Goal: Information Seeking & Learning: Learn about a topic

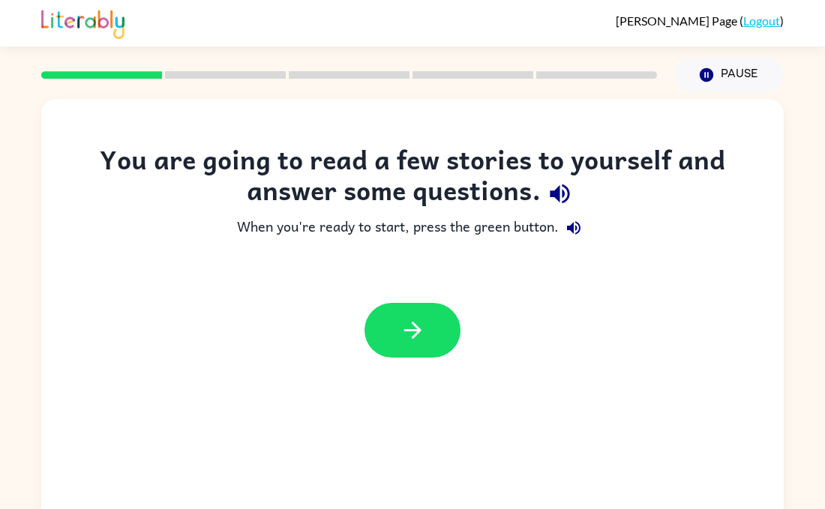
click at [558, 188] on icon "button" at bounding box center [558, 193] width 19 height 19
click at [448, 324] on button "button" at bounding box center [412, 330] width 96 height 55
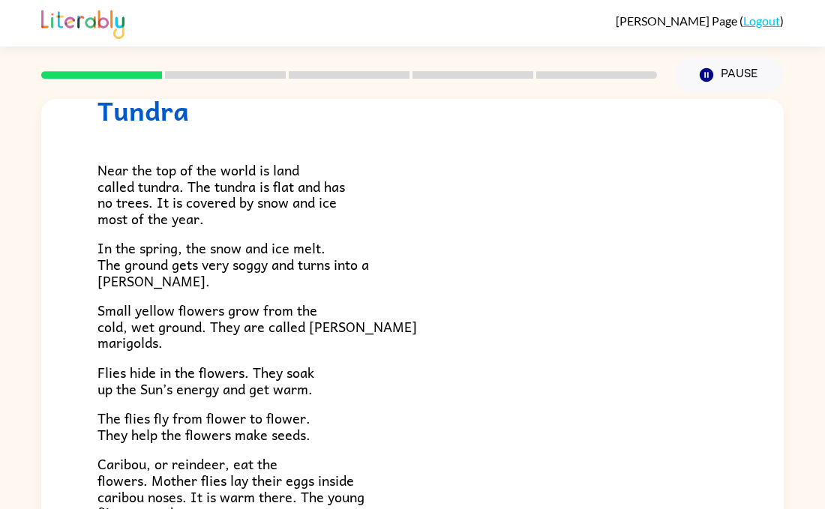
scroll to position [90, 0]
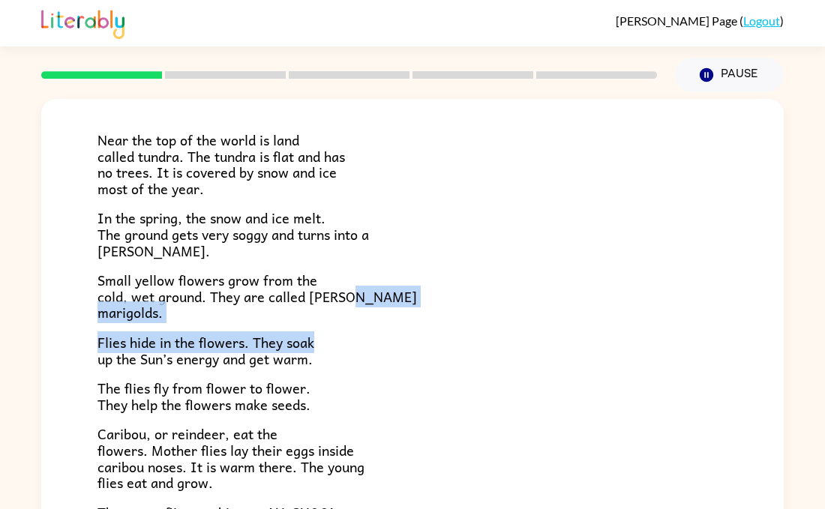
drag, startPoint x: 772, startPoint y: 298, endPoint x: 777, endPoint y: 327, distance: 28.8
click at [777, 327] on div "Tundra Near the top of the world is land called tundra. The tundra is flat and …" at bounding box center [412, 313] width 742 height 428
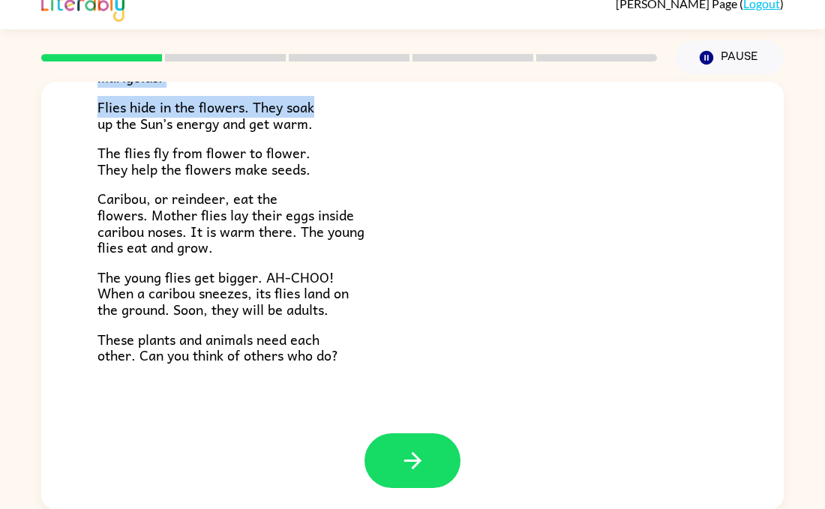
scroll to position [18, 0]
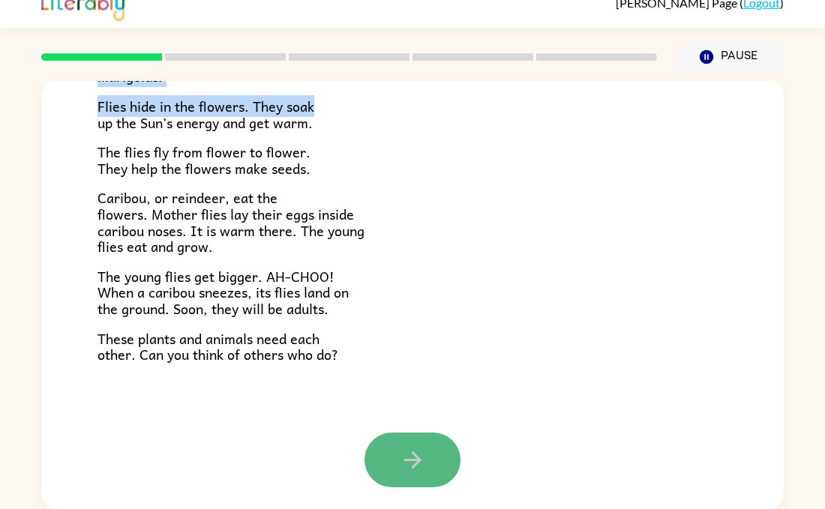
click at [395, 452] on button "button" at bounding box center [412, 460] width 96 height 55
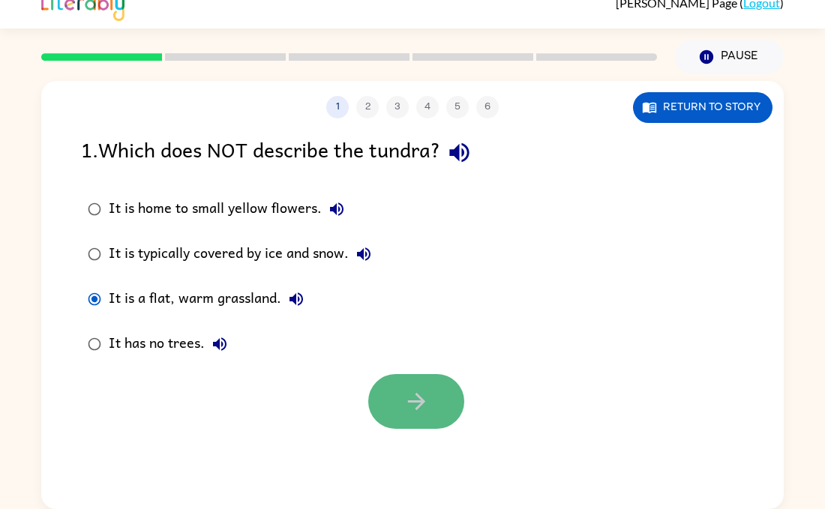
click at [425, 400] on icon "button" at bounding box center [416, 401] width 26 height 26
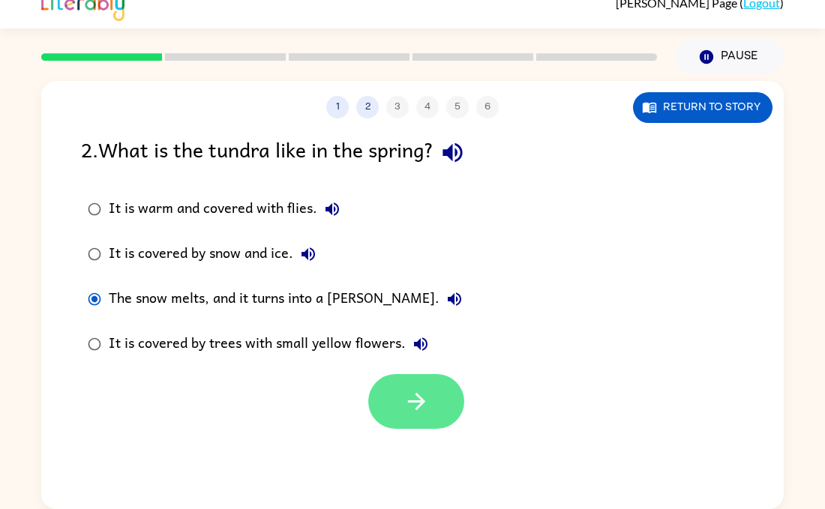
click at [394, 403] on button "button" at bounding box center [416, 401] width 96 height 55
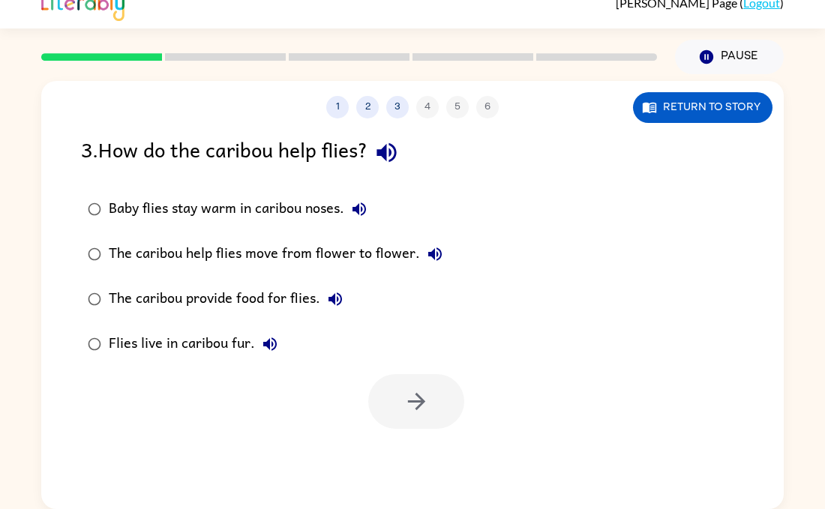
click at [184, 229] on label "Baby flies stay warm in caribou noses." at bounding box center [265, 209] width 385 height 45
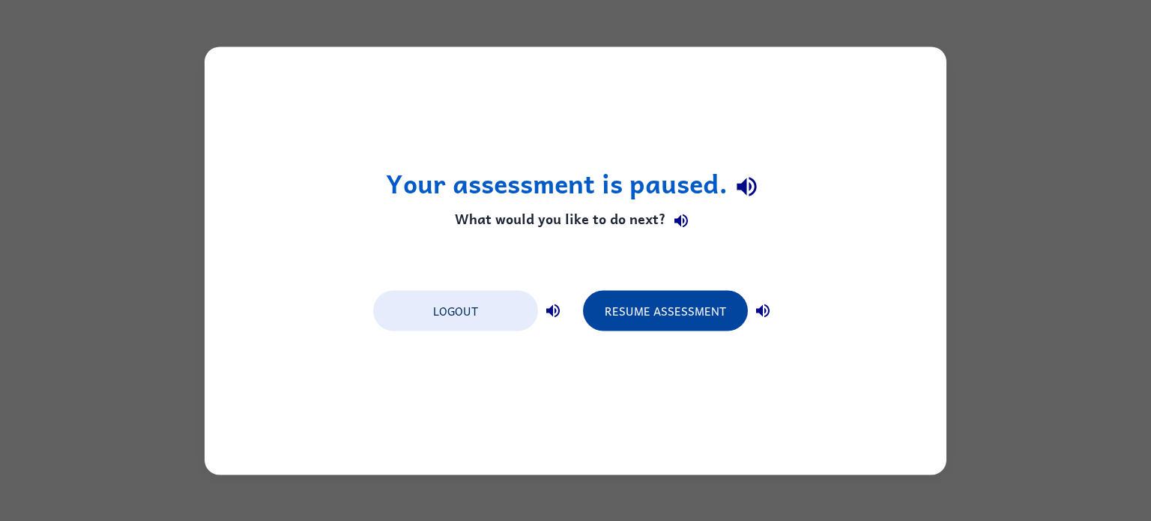
click at [641, 328] on button "Resume Assessment" at bounding box center [665, 310] width 165 height 40
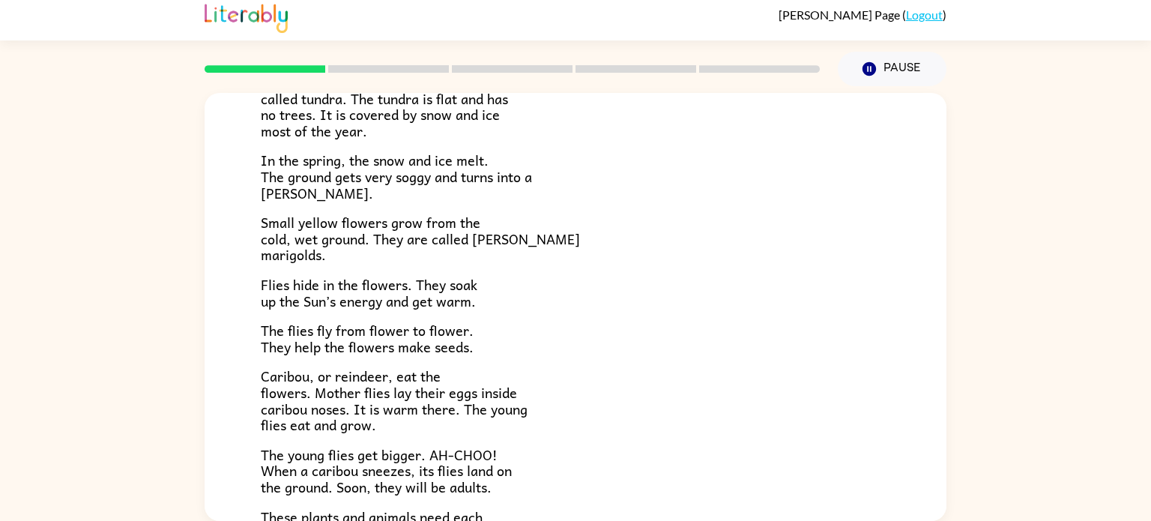
scroll to position [148, 0]
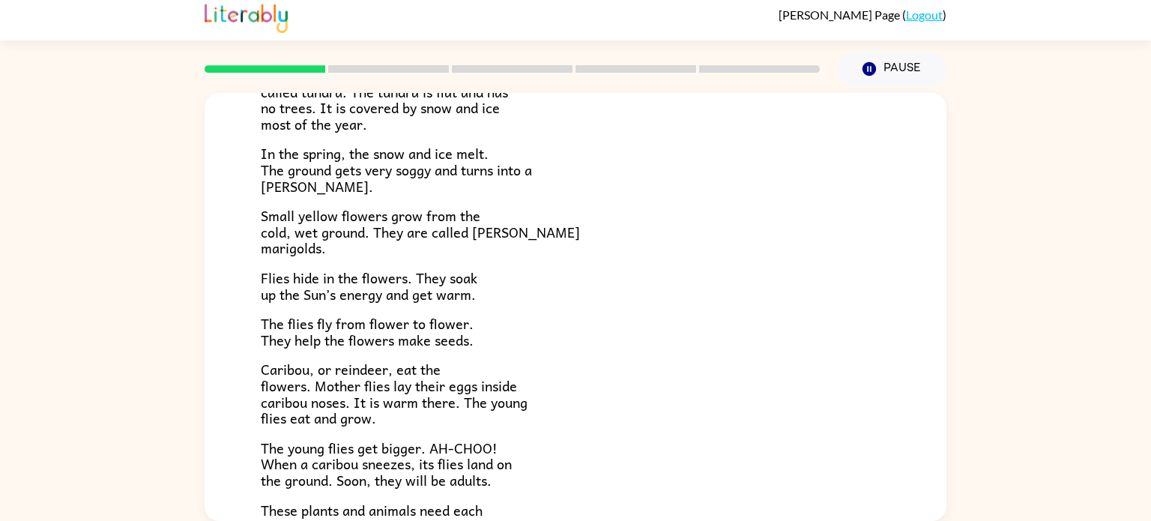
click at [561, 466] on p "The young flies get bigger. AH-CHOO! When a caribou sneezes, its flies land on …" at bounding box center [576, 464] width 630 height 49
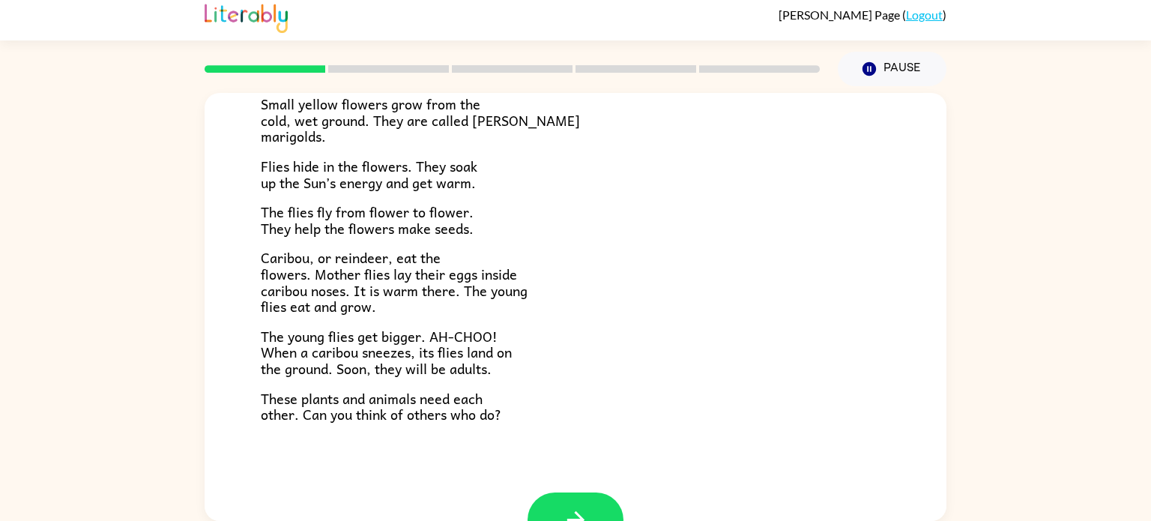
scroll to position [262, 0]
click at [598, 506] on button "button" at bounding box center [576, 518] width 96 height 55
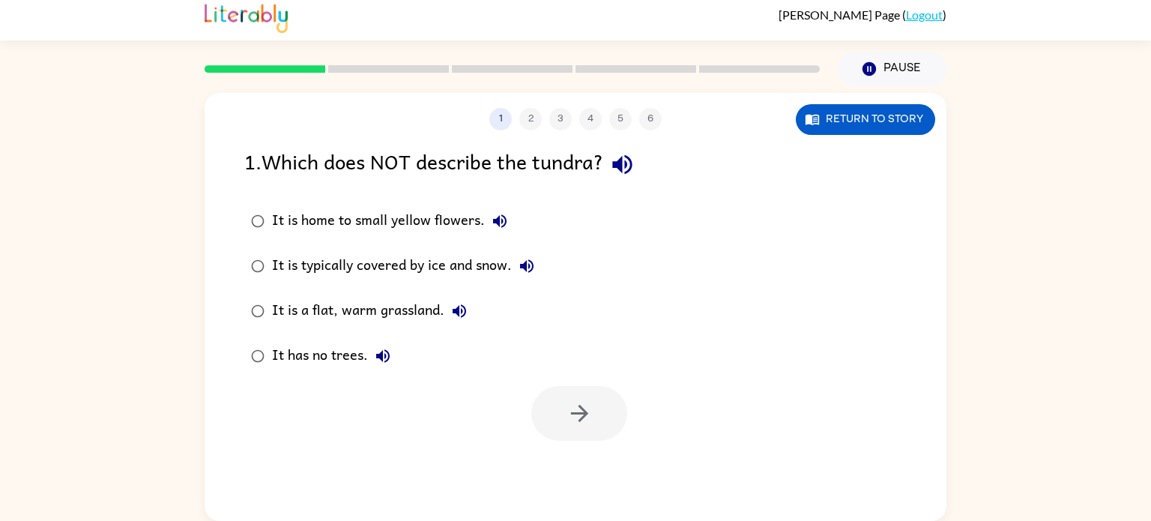
click at [479, 291] on label "It is a flat, warm grassland." at bounding box center [392, 311] width 313 height 45
click at [485, 268] on div "It is typically covered by ice and snow." at bounding box center [407, 266] width 270 height 30
click at [428, 301] on div "It is a flat, warm grassland." at bounding box center [373, 311] width 202 height 30
click at [585, 418] on icon "button" at bounding box center [580, 413] width 26 height 26
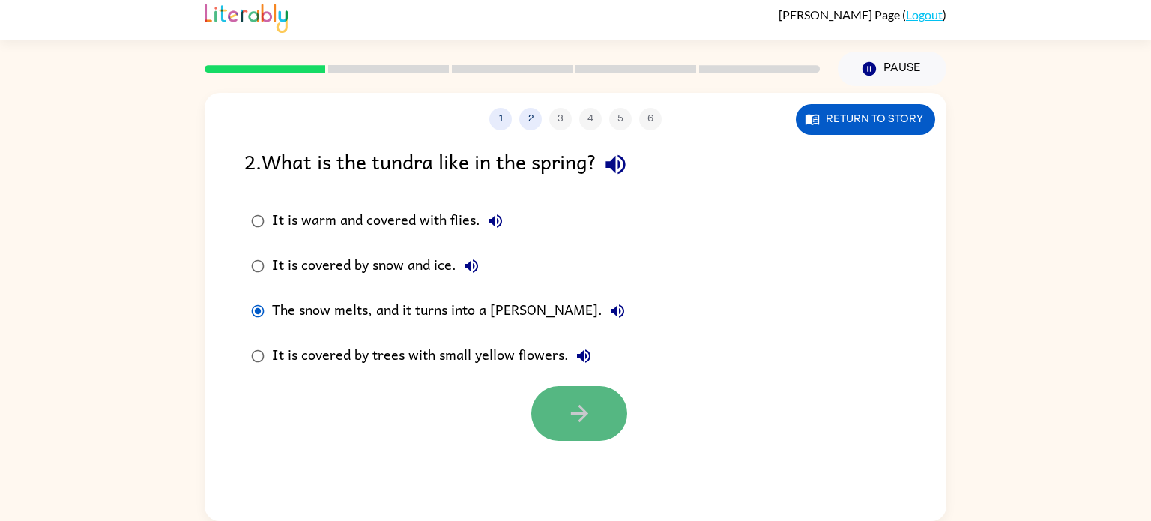
click at [550, 418] on button "button" at bounding box center [579, 413] width 96 height 55
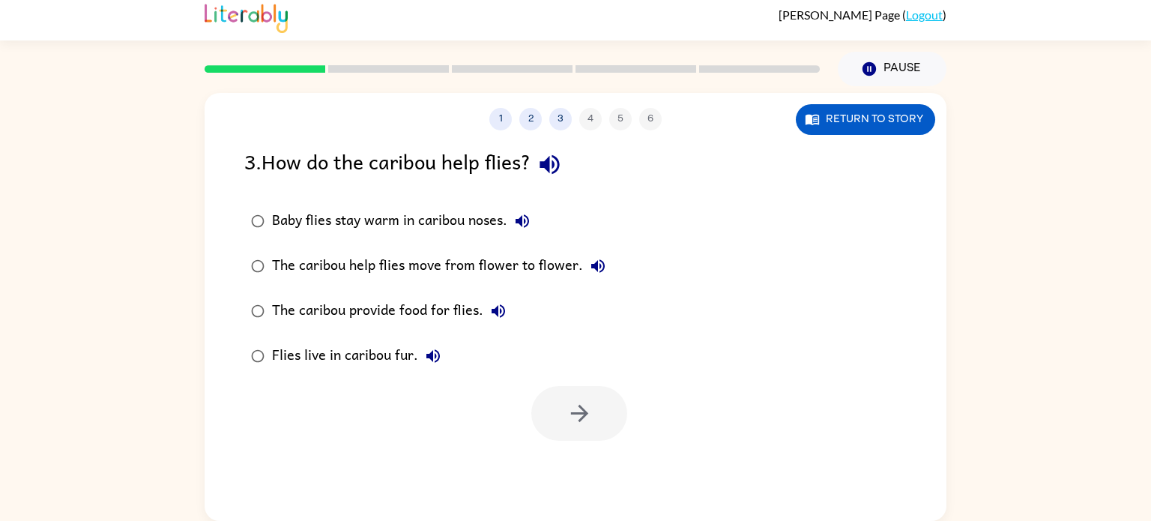
click at [380, 220] on div "Baby flies stay warm in caribou noses." at bounding box center [404, 221] width 265 height 30
click at [561, 425] on button "button" at bounding box center [579, 413] width 96 height 55
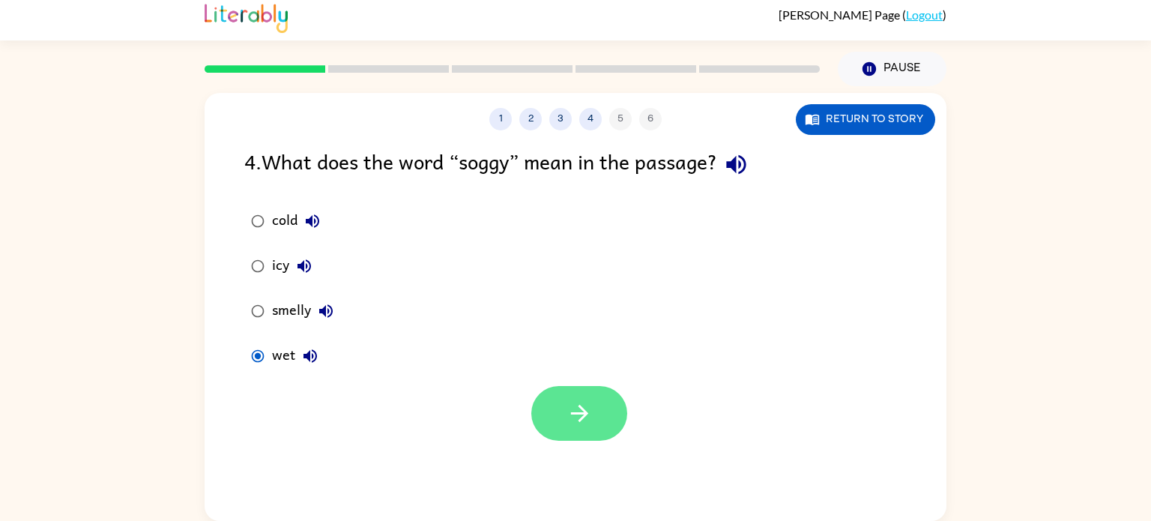
click at [560, 409] on button "button" at bounding box center [579, 413] width 96 height 55
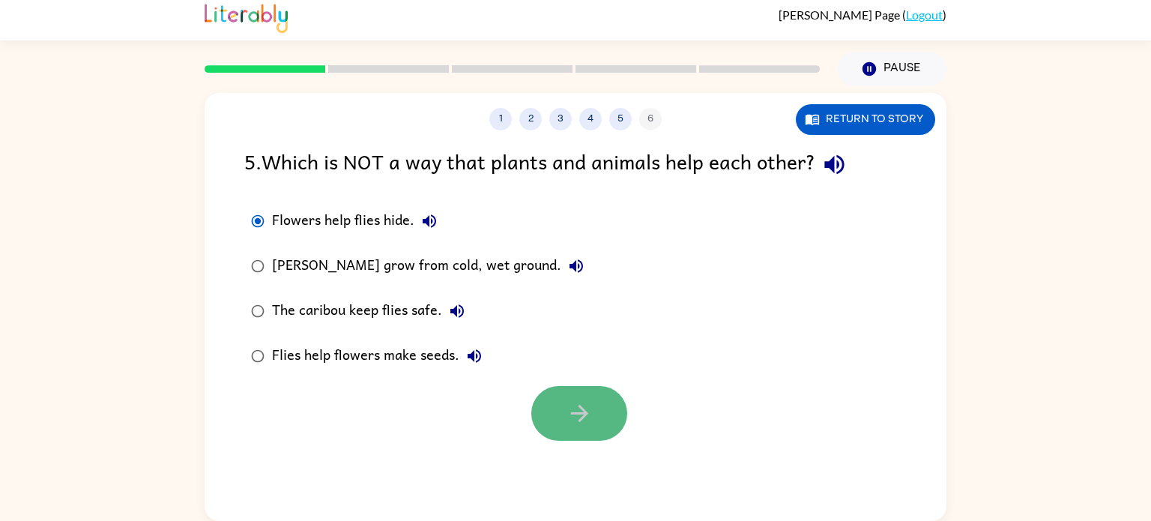
click at [562, 399] on button "button" at bounding box center [579, 413] width 96 height 55
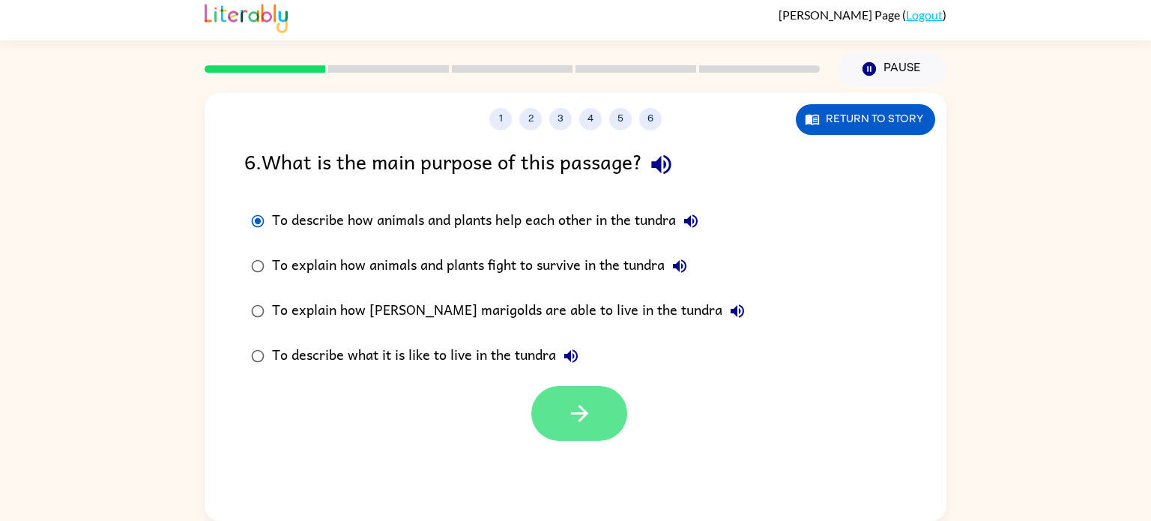
click at [552, 412] on button "button" at bounding box center [579, 413] width 96 height 55
click at [552, 412] on div at bounding box center [579, 413] width 96 height 55
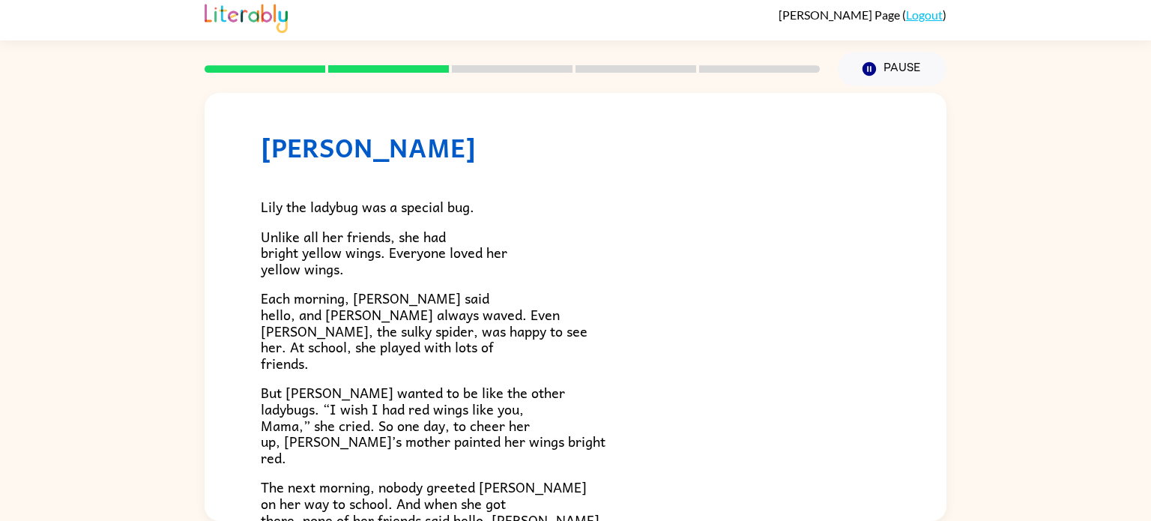
scroll to position [33, 0]
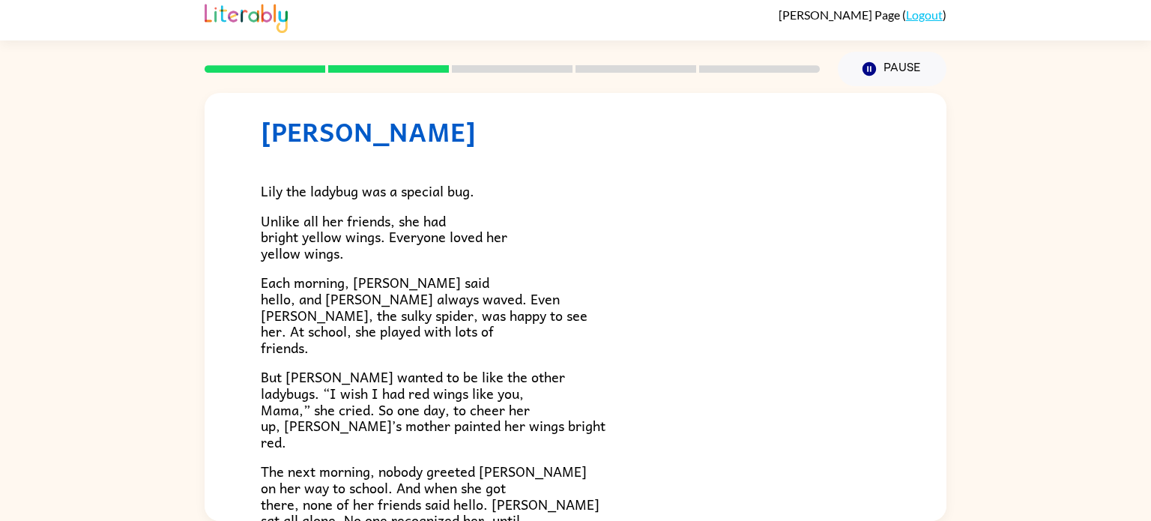
click at [627, 241] on p "Unlike all her friends, she had bright yellow wings. Everyone loved her yellow …" at bounding box center [576, 237] width 630 height 49
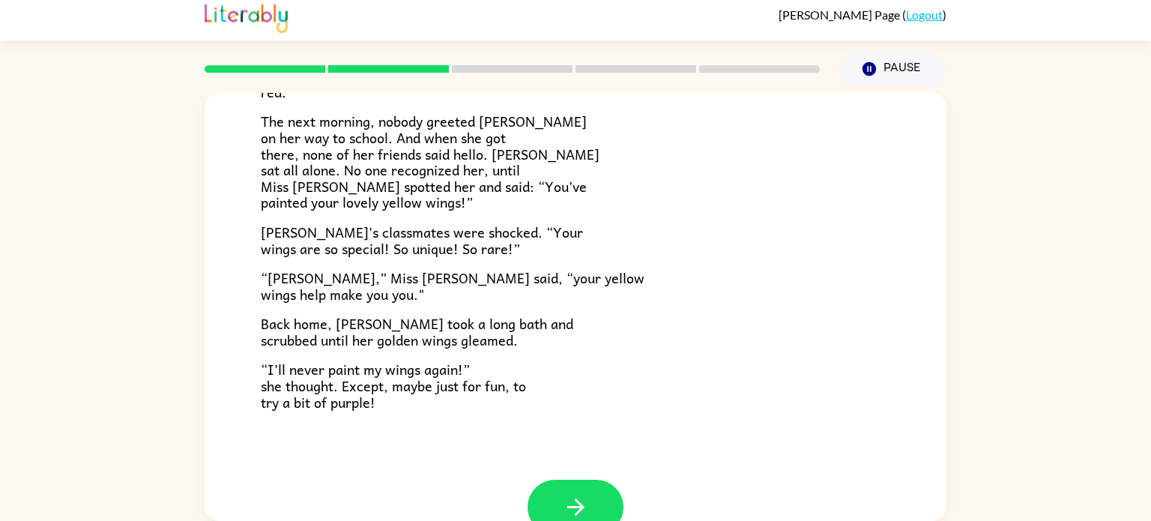
scroll to position [419, 0]
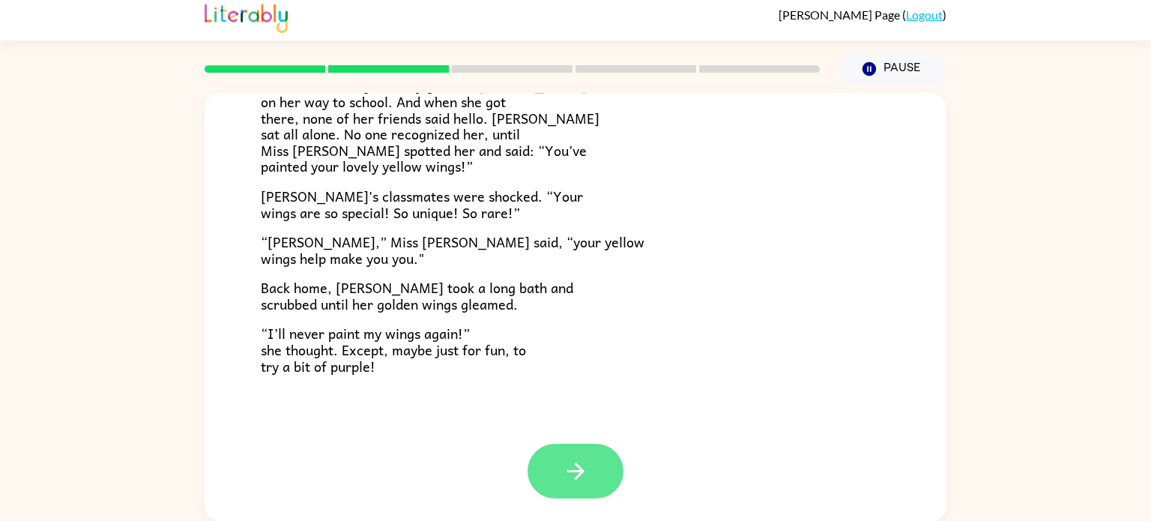
click at [584, 461] on icon "button" at bounding box center [576, 471] width 26 height 26
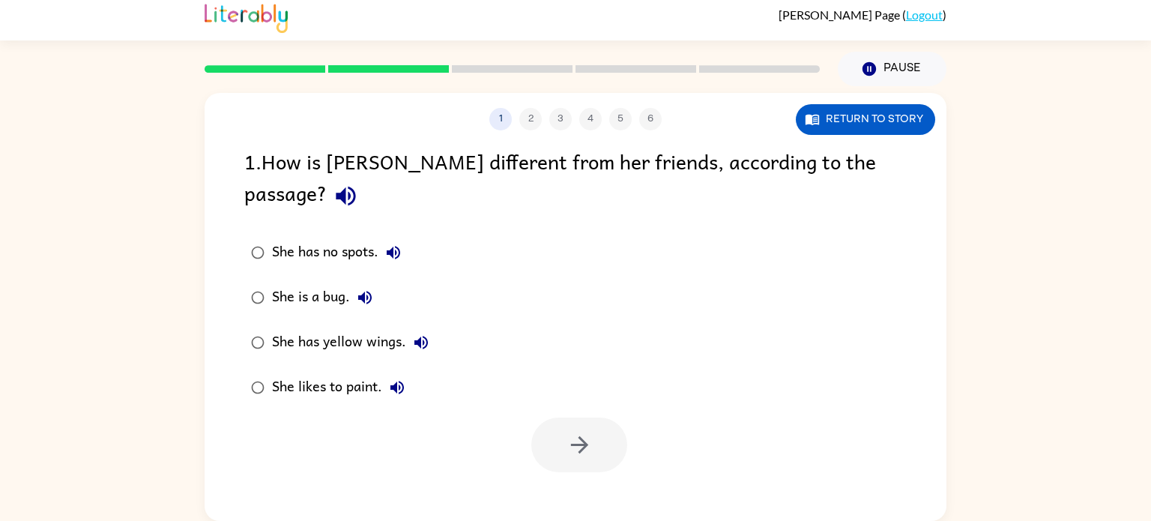
scroll to position [0, 0]
click at [585, 432] on icon "button" at bounding box center [580, 445] width 26 height 26
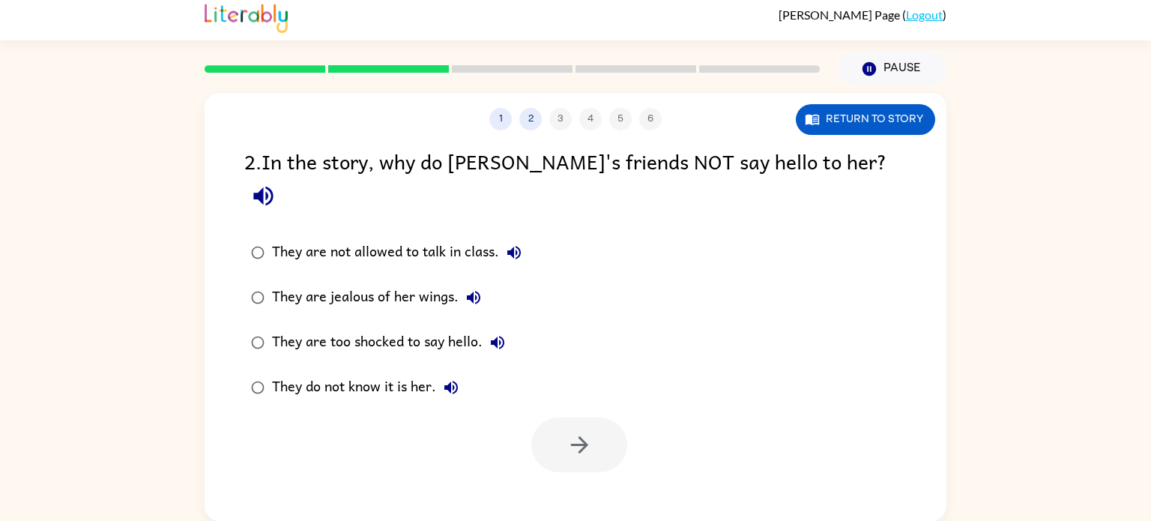
click at [307, 238] on div "They are not allowed to talk in class." at bounding box center [400, 253] width 257 height 30
click at [287, 328] on div "They are too shocked to say hello." at bounding box center [392, 343] width 241 height 30
click at [561, 427] on button "button" at bounding box center [579, 445] width 96 height 55
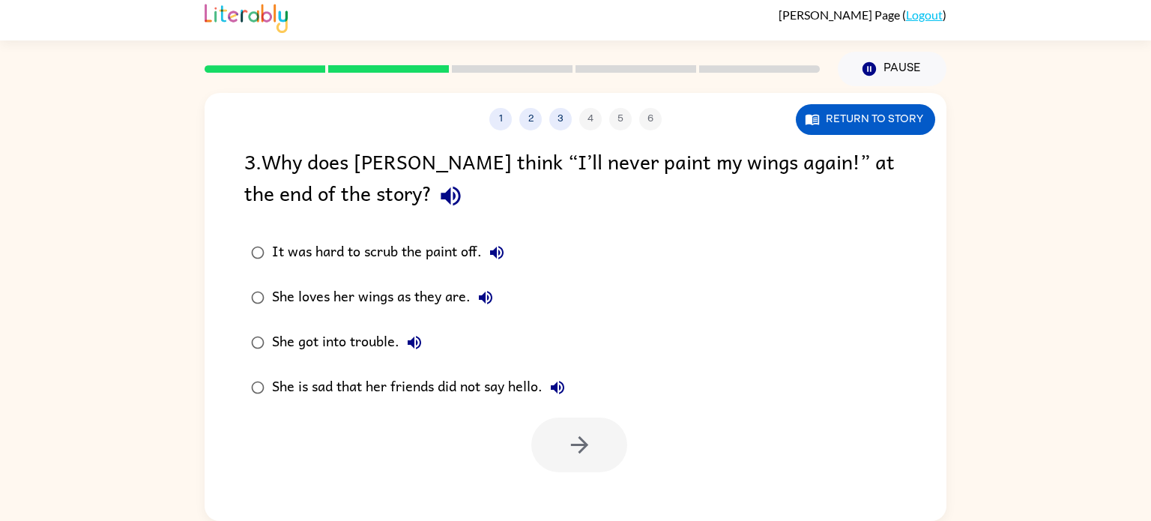
click at [274, 286] on div "She loves her wings as they are." at bounding box center [386, 298] width 229 height 30
click at [556, 429] on button "button" at bounding box center [579, 445] width 96 height 55
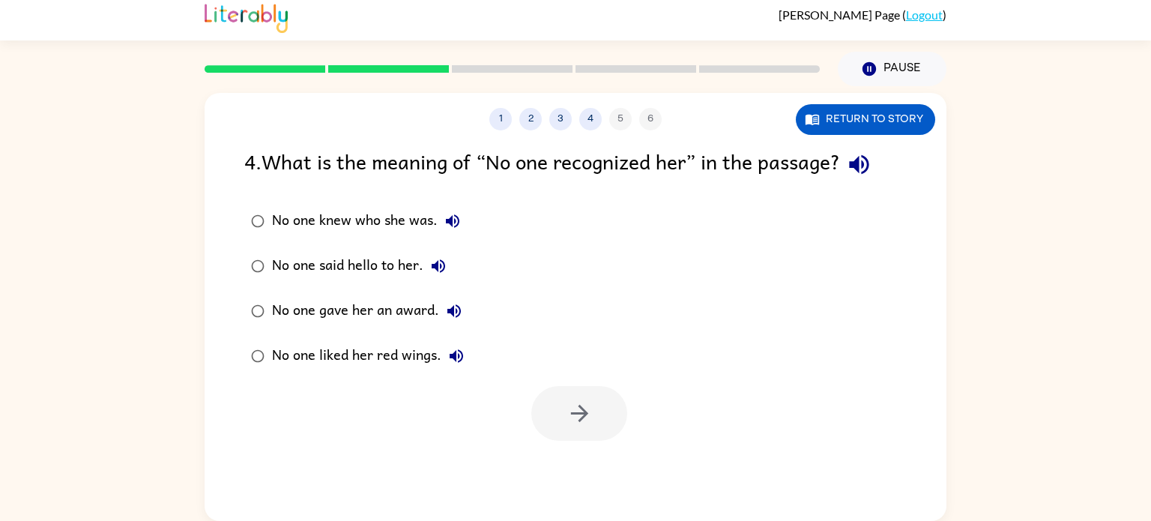
click at [276, 215] on div "No one knew who she was." at bounding box center [370, 221] width 196 height 30
click at [543, 391] on button "button" at bounding box center [579, 413] width 96 height 55
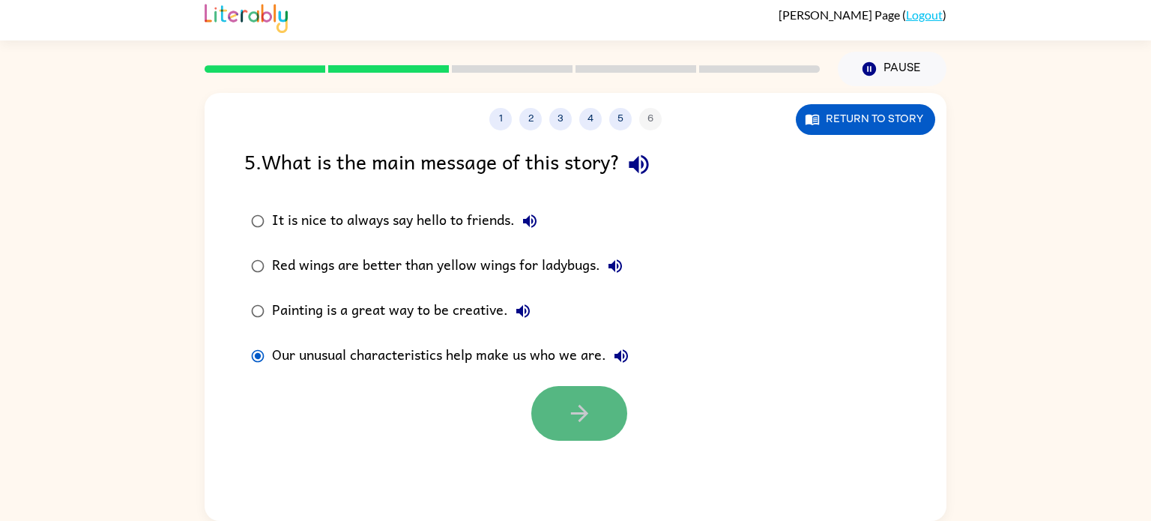
click at [574, 390] on button "button" at bounding box center [579, 413] width 96 height 55
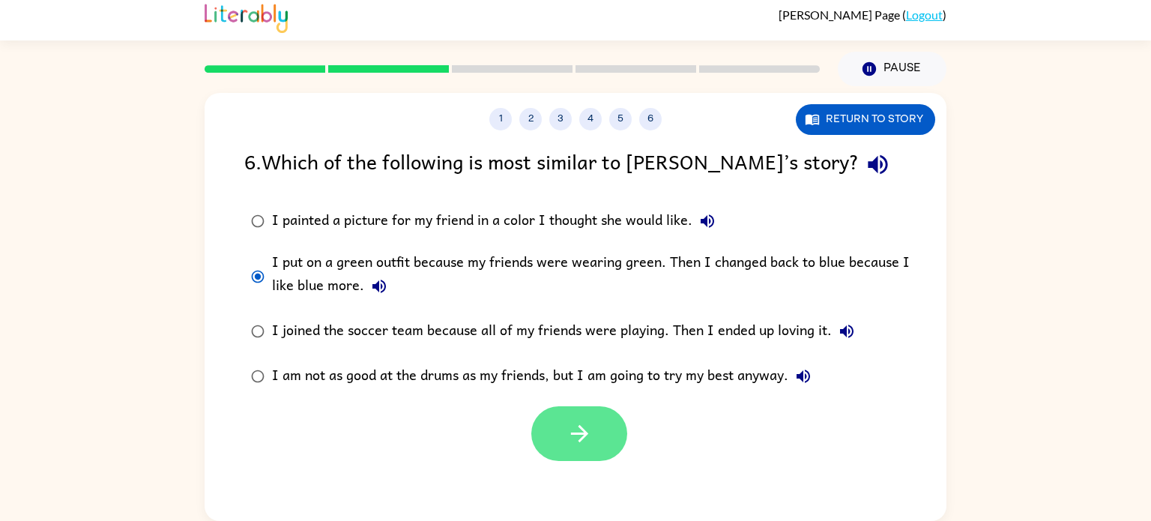
click at [593, 427] on button "button" at bounding box center [579, 433] width 96 height 55
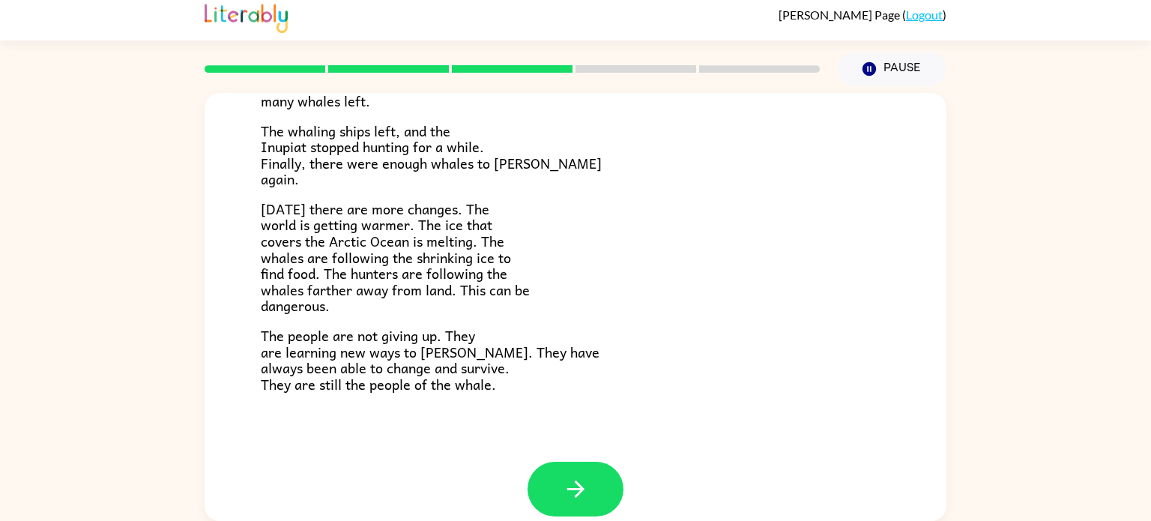
scroll to position [505, 0]
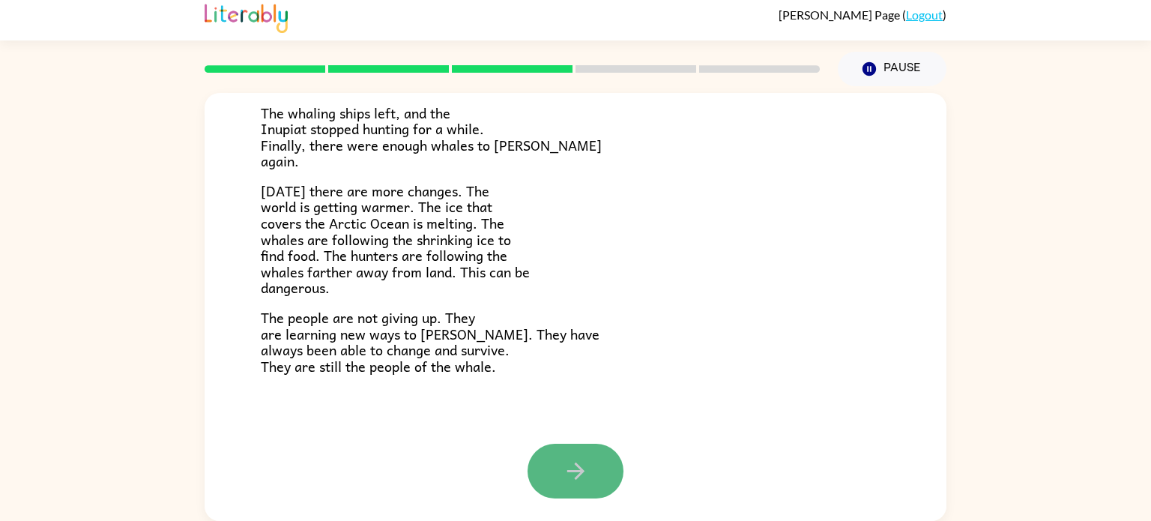
click at [591, 486] on button "button" at bounding box center [576, 471] width 96 height 55
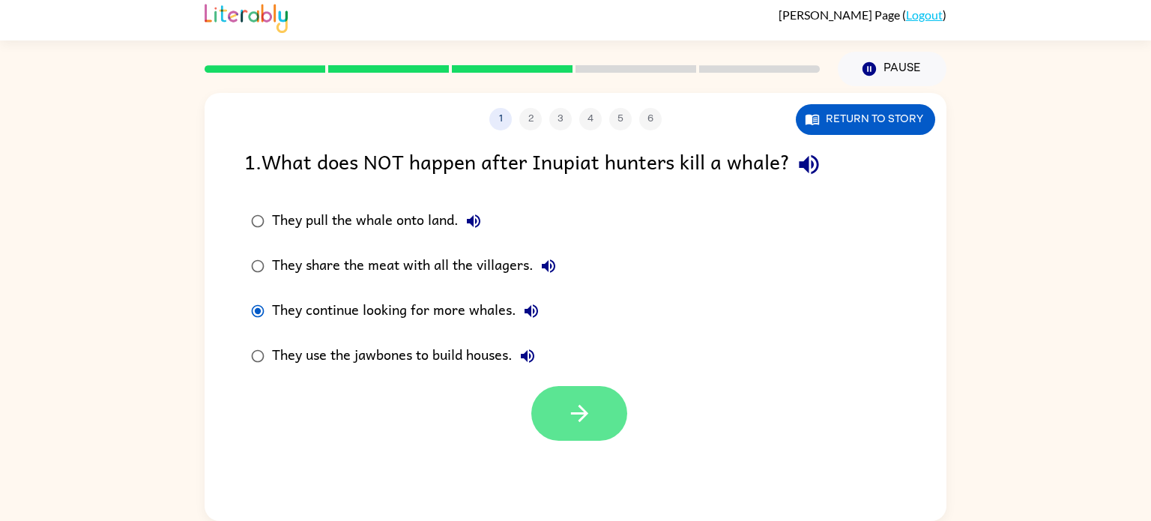
click at [592, 427] on button "button" at bounding box center [579, 413] width 96 height 55
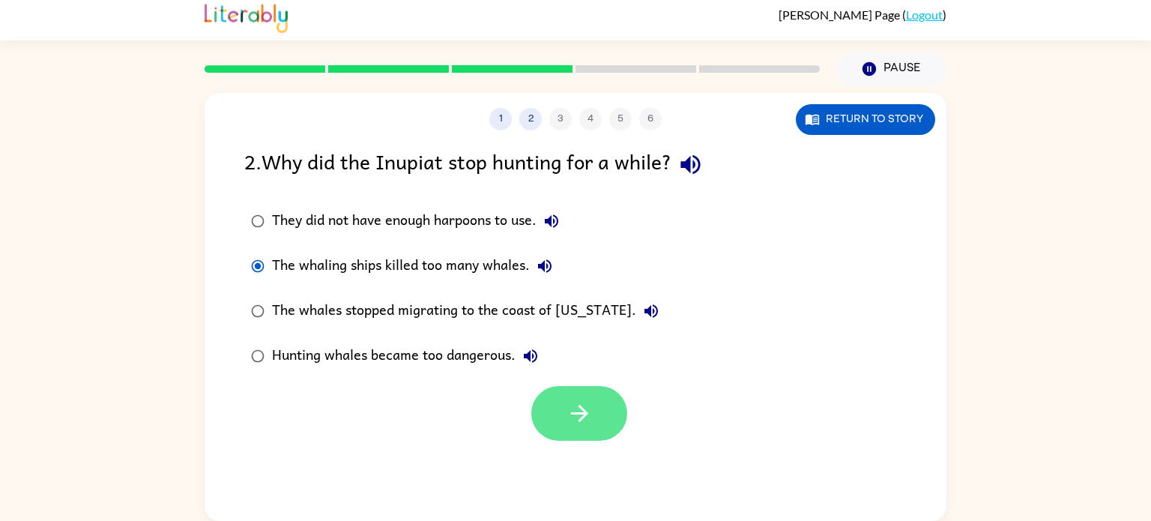
click at [548, 408] on button "button" at bounding box center [579, 413] width 96 height 55
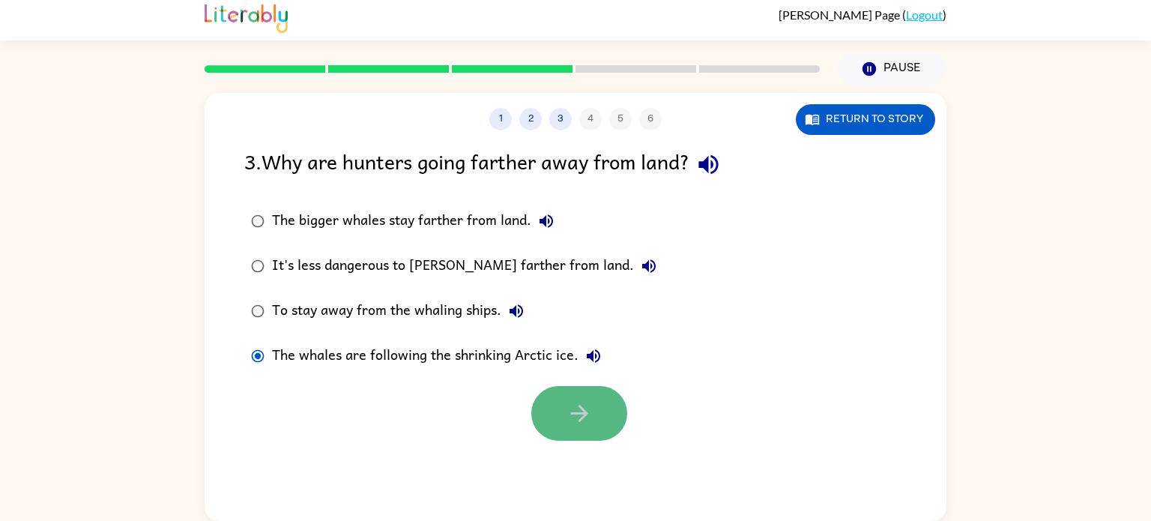
click at [594, 411] on button "button" at bounding box center [579, 413] width 96 height 55
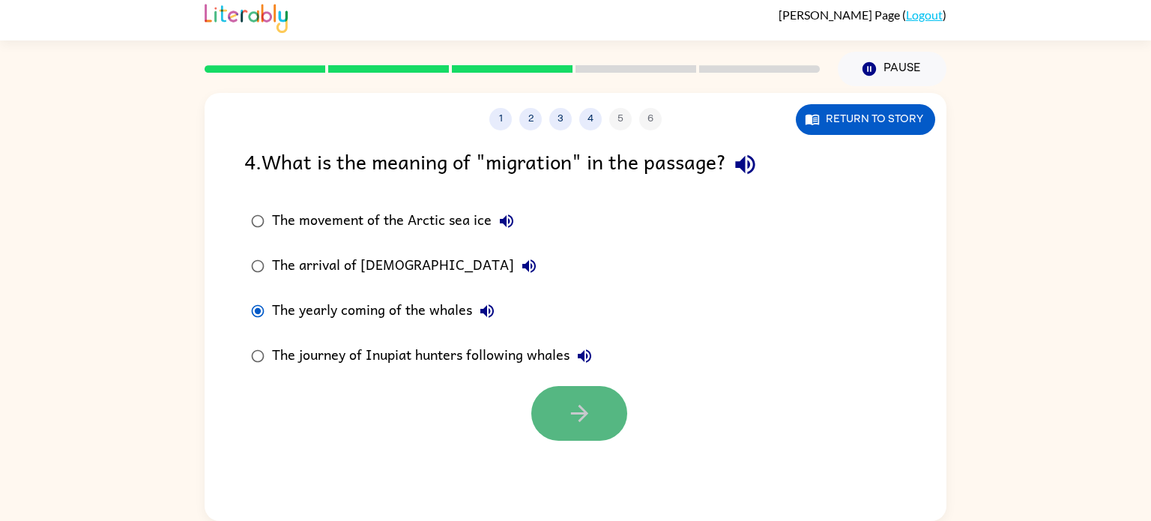
click at [563, 412] on button "button" at bounding box center [579, 413] width 96 height 55
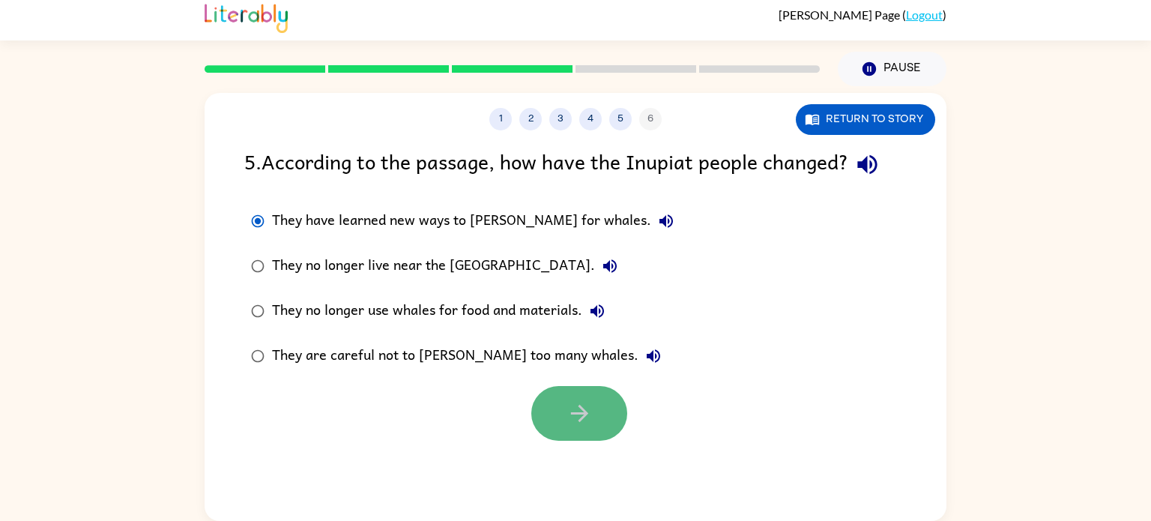
click at [549, 424] on button "button" at bounding box center [579, 413] width 96 height 55
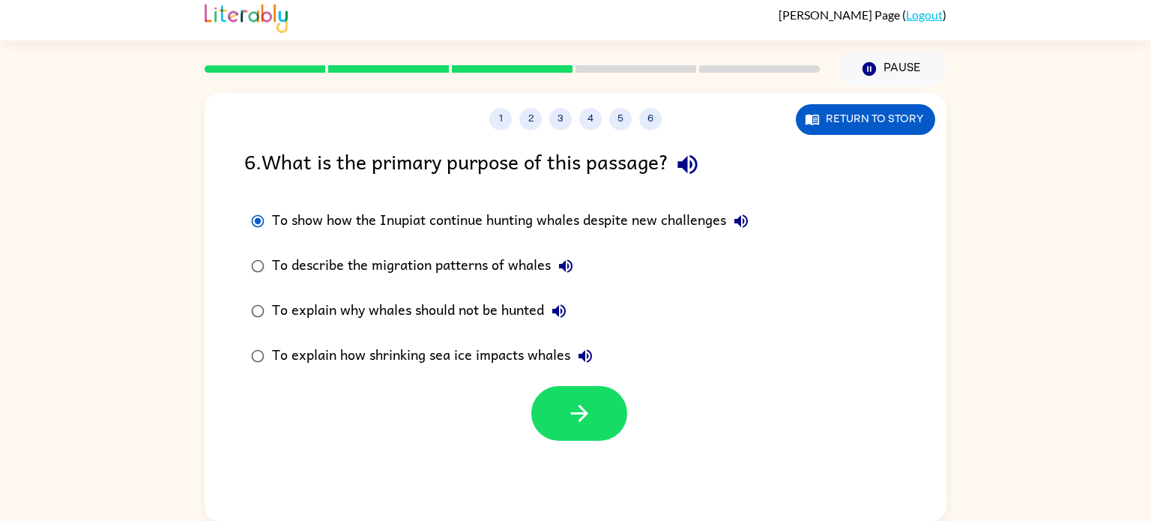
click at [615, 370] on label "To explain how shrinking sea ice impacts whales" at bounding box center [500, 356] width 528 height 45
click at [606, 390] on button "button" at bounding box center [579, 413] width 96 height 55
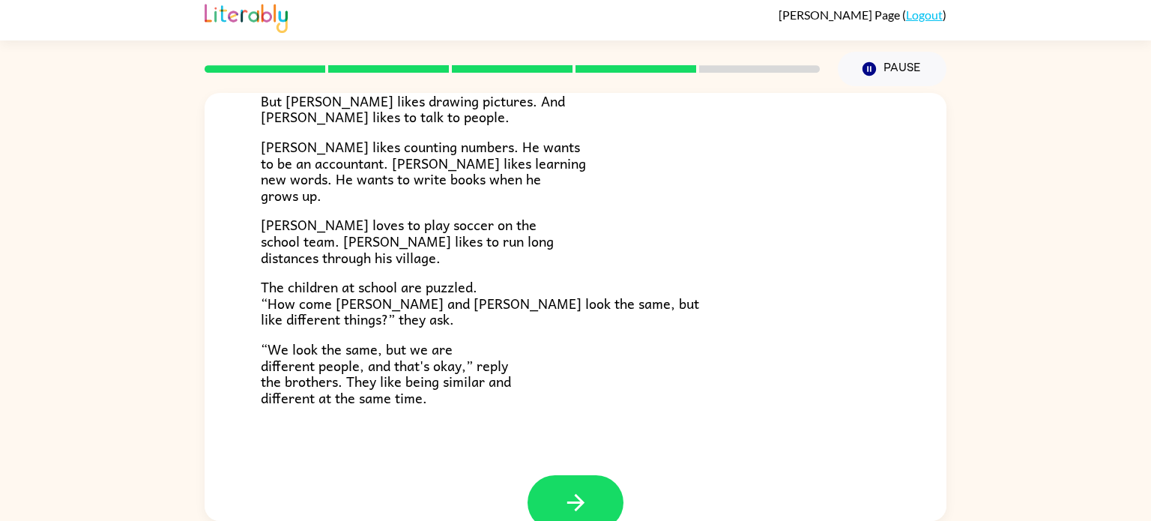
scroll to position [304, 0]
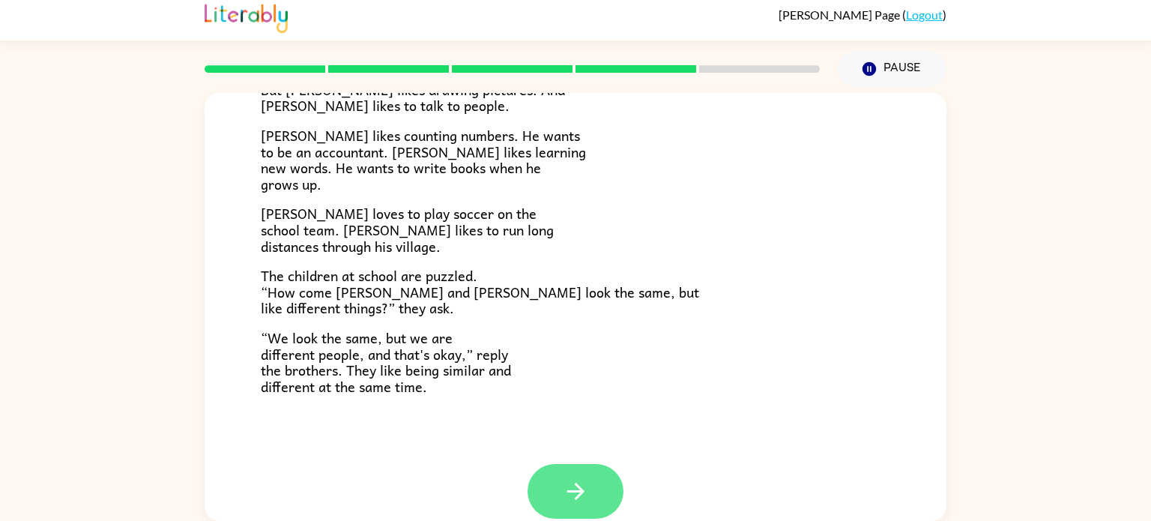
click at [554, 480] on button "button" at bounding box center [576, 491] width 96 height 55
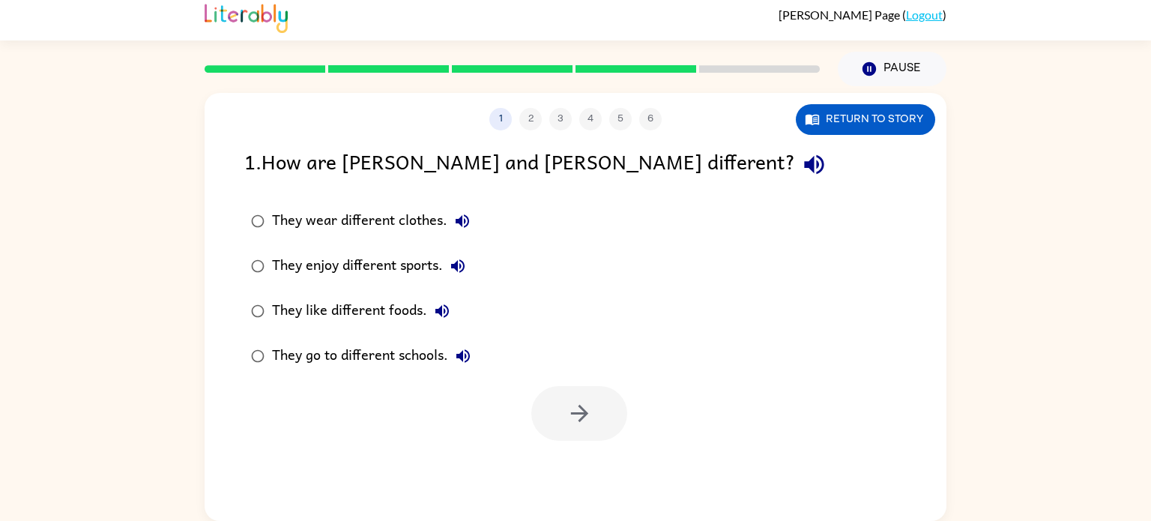
scroll to position [0, 0]
click at [592, 394] on button "button" at bounding box center [579, 413] width 96 height 55
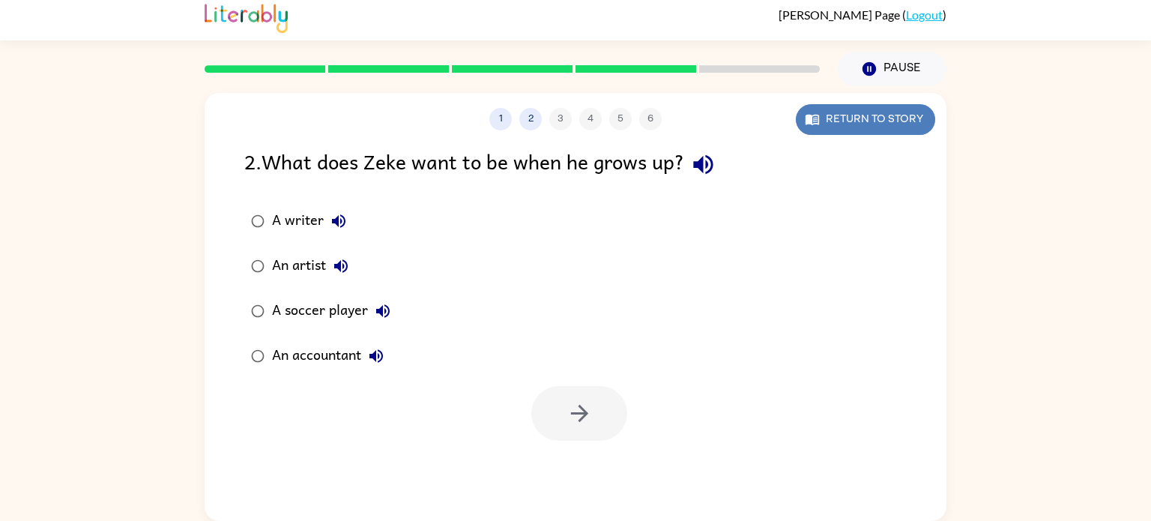
click at [824, 110] on button "Return to story" at bounding box center [865, 119] width 139 height 31
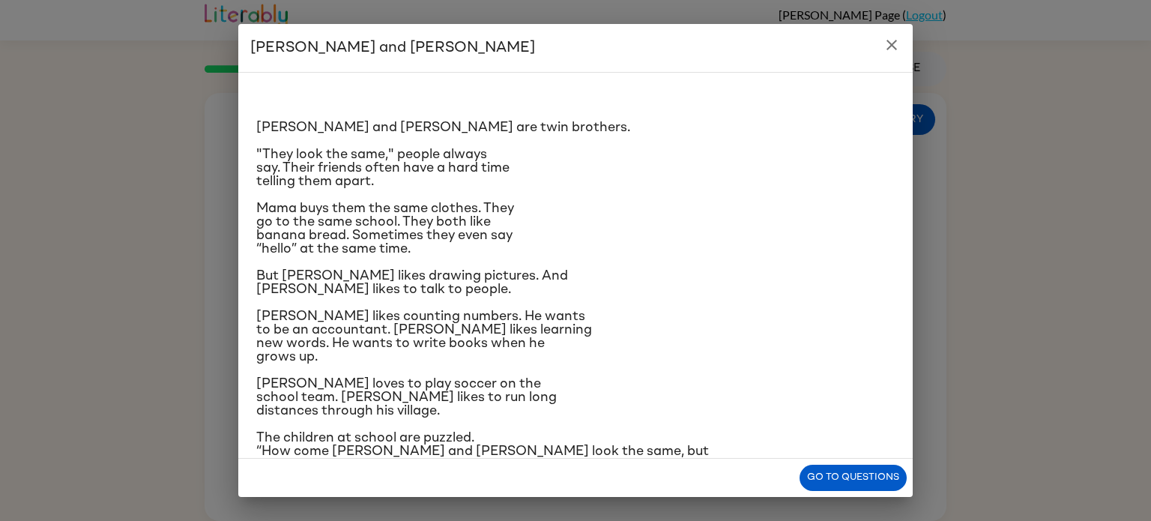
click at [824, 48] on h2 "[PERSON_NAME] and [PERSON_NAME]" at bounding box center [575, 48] width 675 height 48
click at [824, 45] on icon "close" at bounding box center [892, 45] width 10 height 10
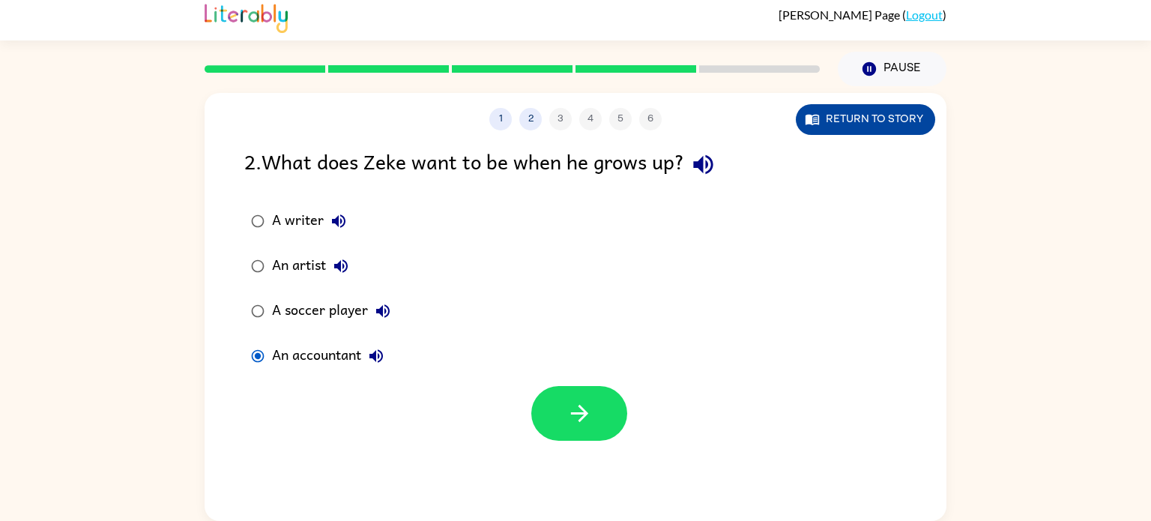
click at [824, 121] on button "Return to story" at bounding box center [865, 119] width 139 height 31
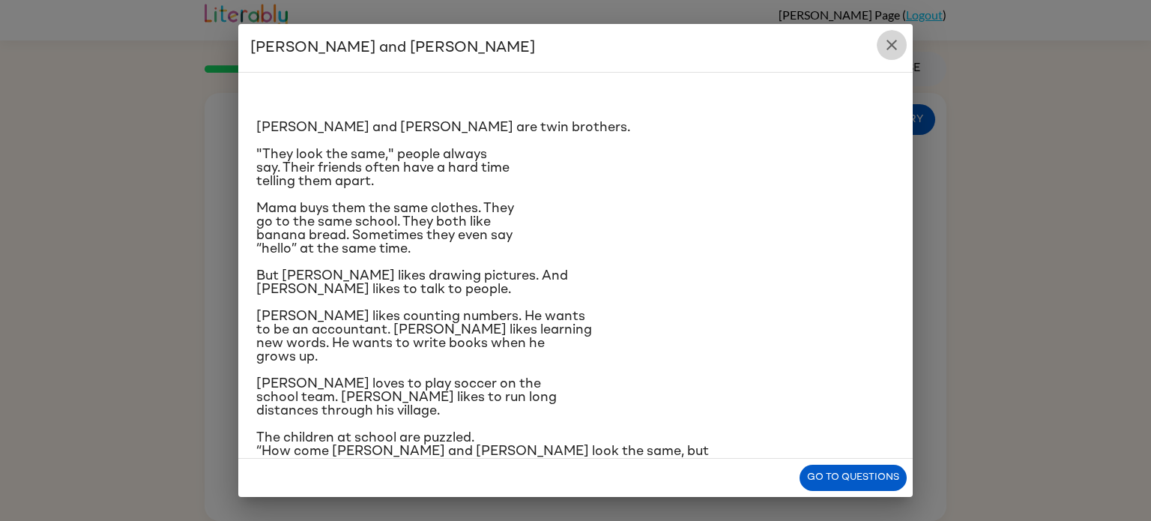
click at [824, 43] on button "close" at bounding box center [892, 45] width 30 height 30
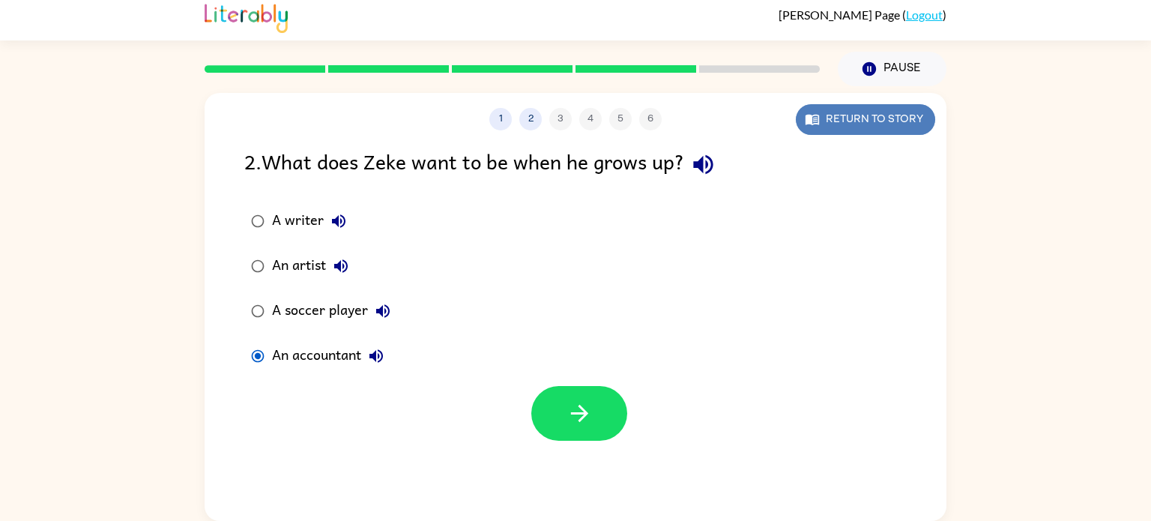
click at [824, 119] on button "Return to story" at bounding box center [865, 119] width 139 height 31
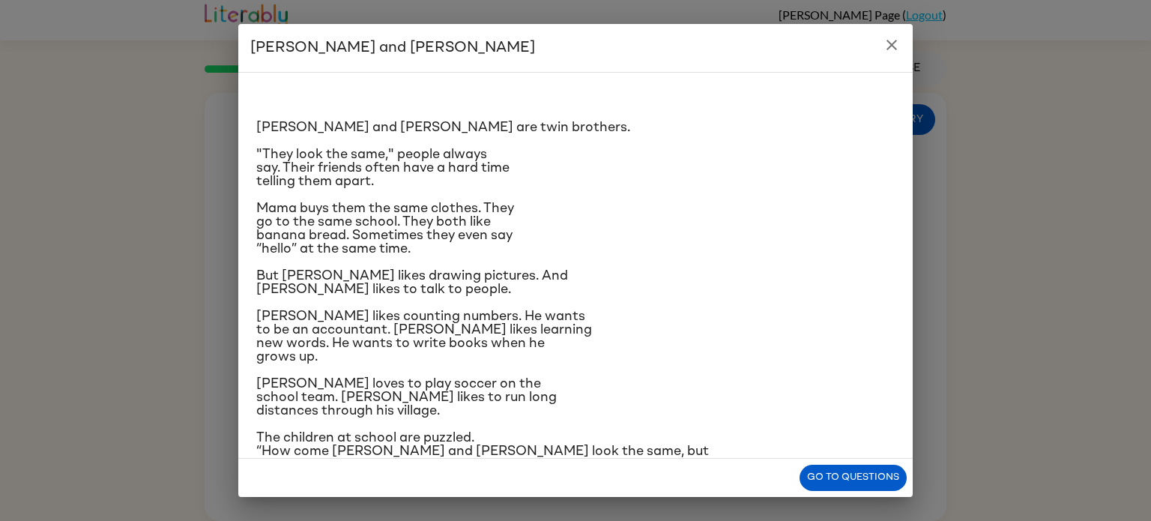
click at [824, 34] on button "close" at bounding box center [892, 45] width 30 height 30
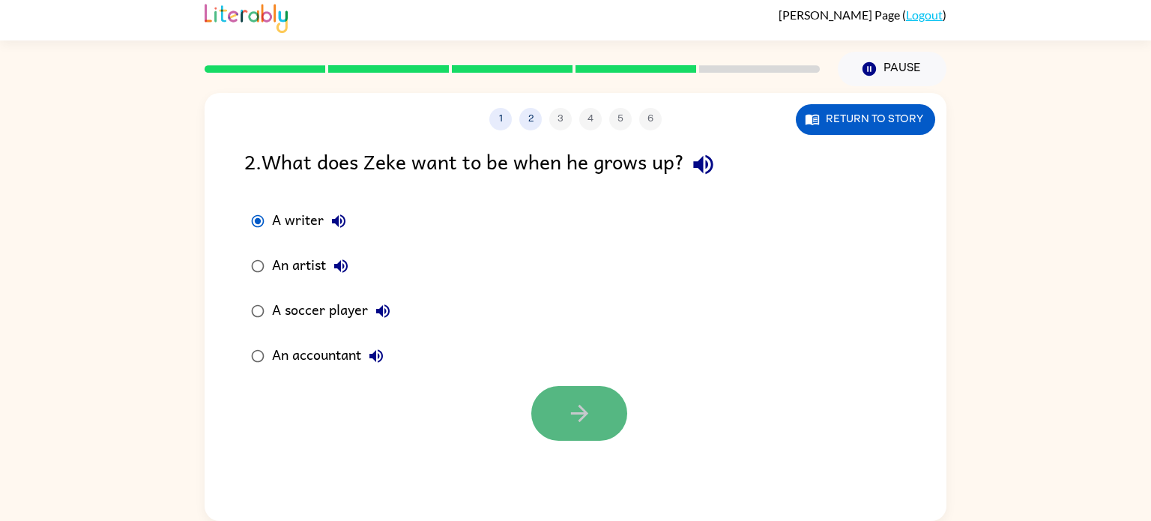
click at [571, 418] on icon "button" at bounding box center [580, 413] width 26 height 26
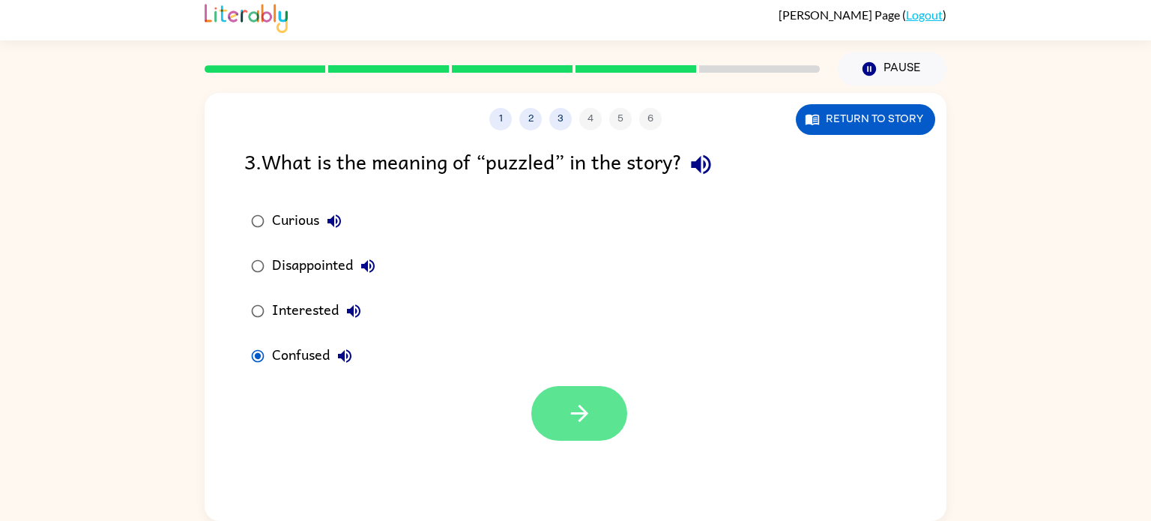
click at [586, 388] on button "button" at bounding box center [579, 413] width 96 height 55
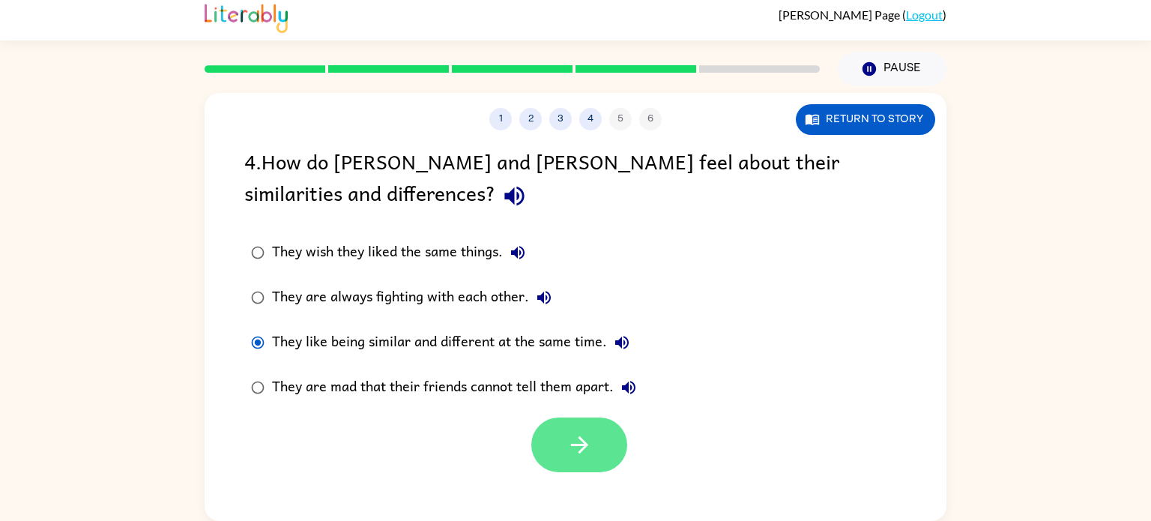
click at [562, 433] on button "button" at bounding box center [579, 445] width 96 height 55
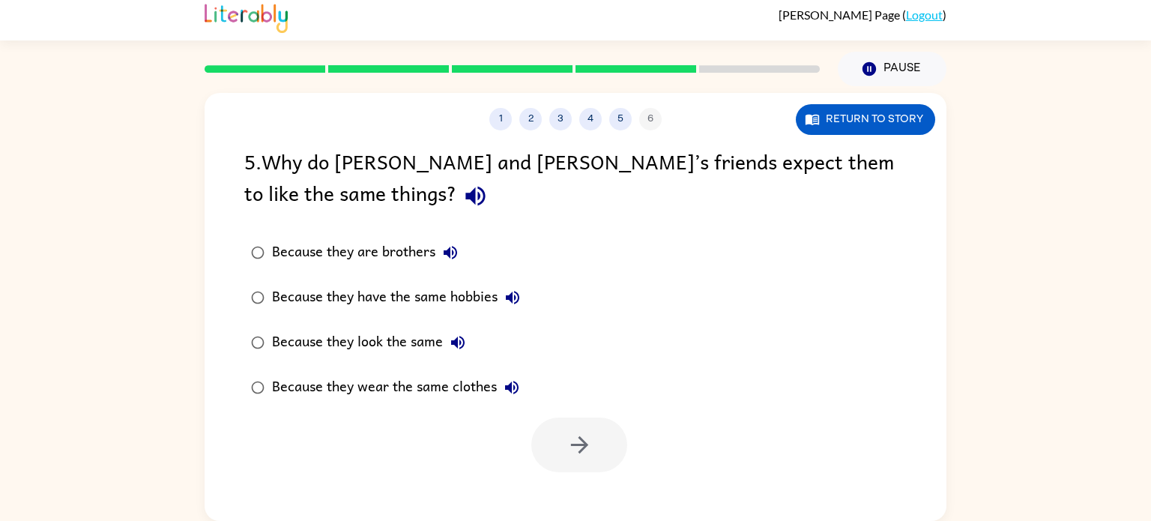
click at [244, 470] on div at bounding box center [576, 441] width 742 height 62
click at [567, 436] on icon "button" at bounding box center [580, 445] width 26 height 26
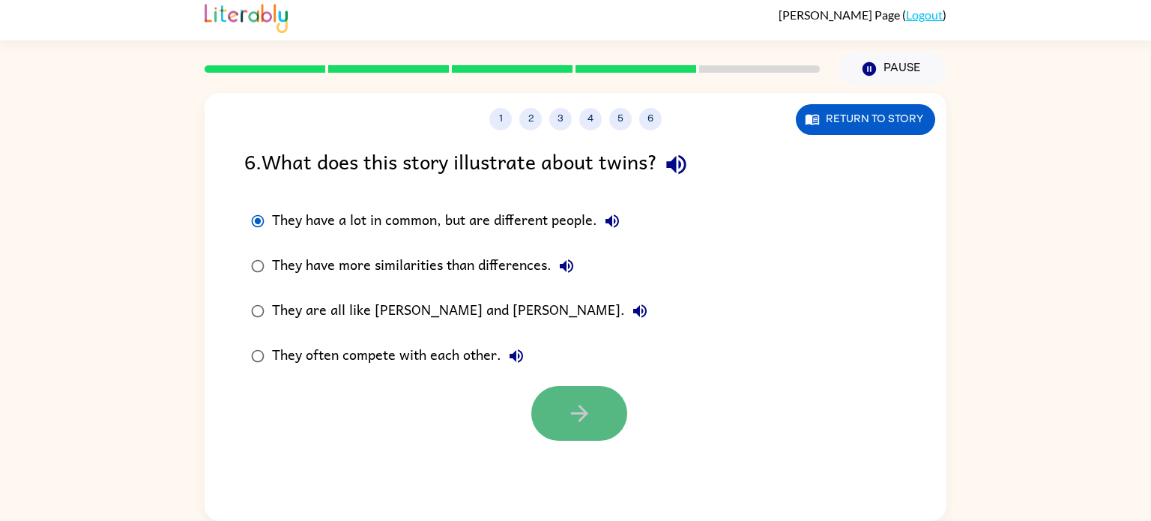
click at [582, 419] on icon "button" at bounding box center [580, 413] width 26 height 26
